Goal: Find specific page/section: Find specific page/section

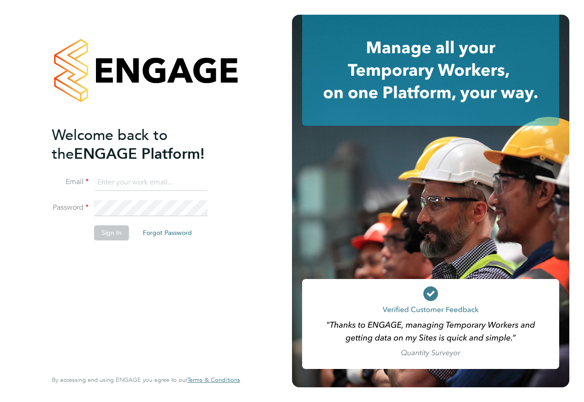
type input "[EMAIL_ADDRESS][DOMAIN_NAME]"
click at [108, 234] on button "Sign In" at bounding box center [111, 232] width 35 height 15
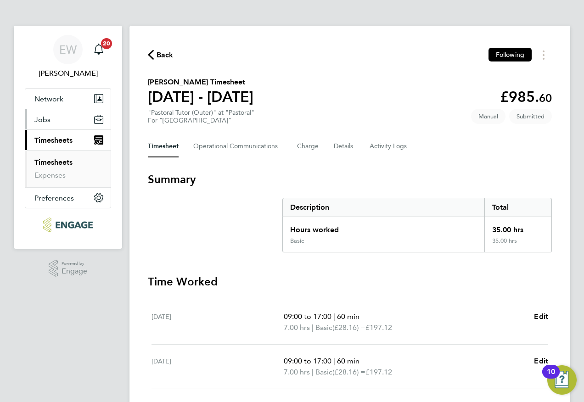
click at [38, 121] on span "Jobs" at bounding box center [42, 119] width 16 height 9
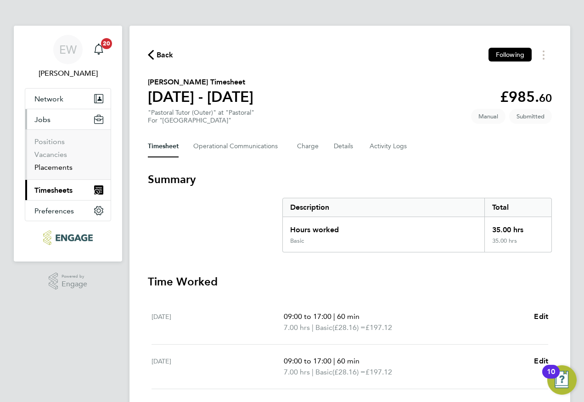
click at [49, 168] on link "Placements" at bounding box center [53, 167] width 38 height 9
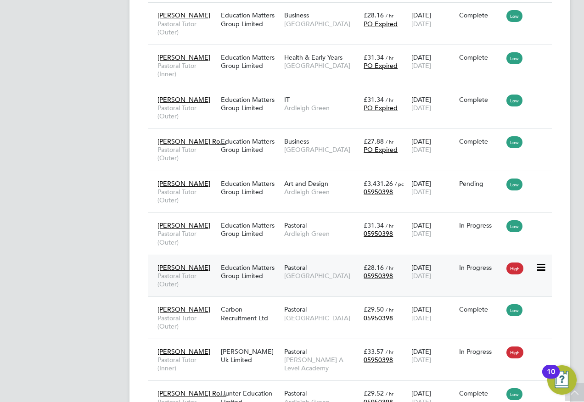
click at [329, 273] on span "[GEOGRAPHIC_DATA]" at bounding box center [321, 276] width 75 height 8
